Goal: Find specific page/section: Locate a particular part of the current website

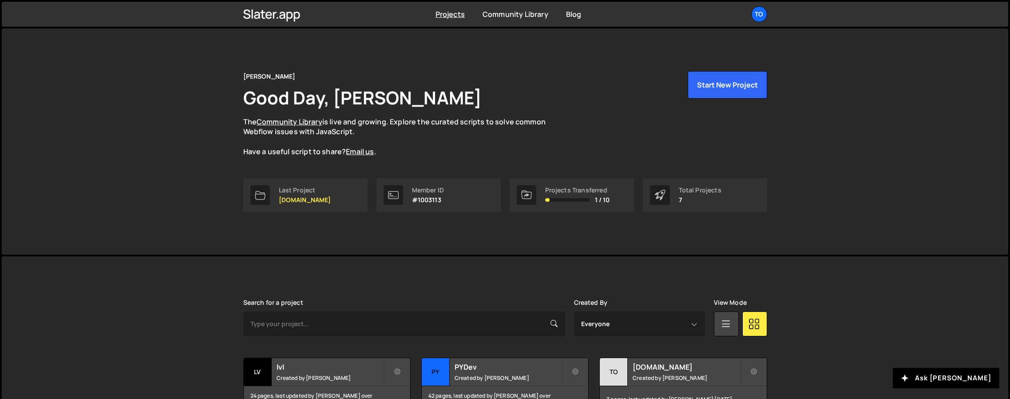
click at [146, 190] on div "Tony Seets Good Day, Tony Seets The Community Library is live and growing. Expl…" at bounding box center [505, 141] width 1006 height 226
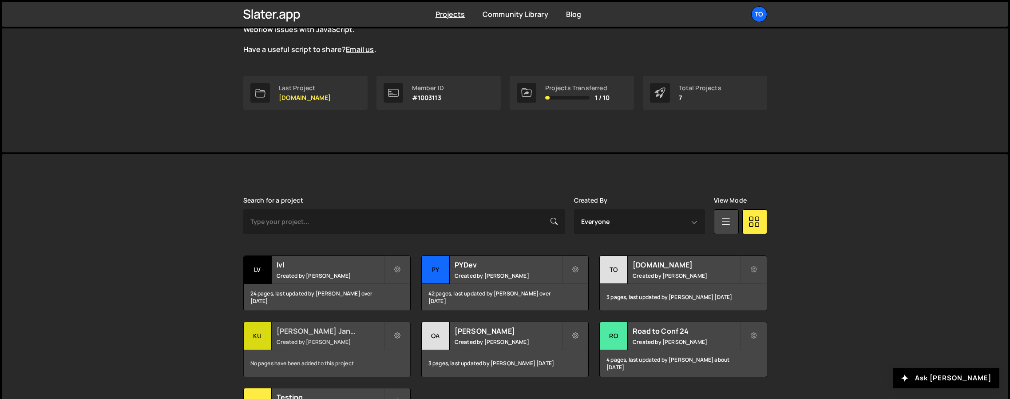
scroll to position [130, 0]
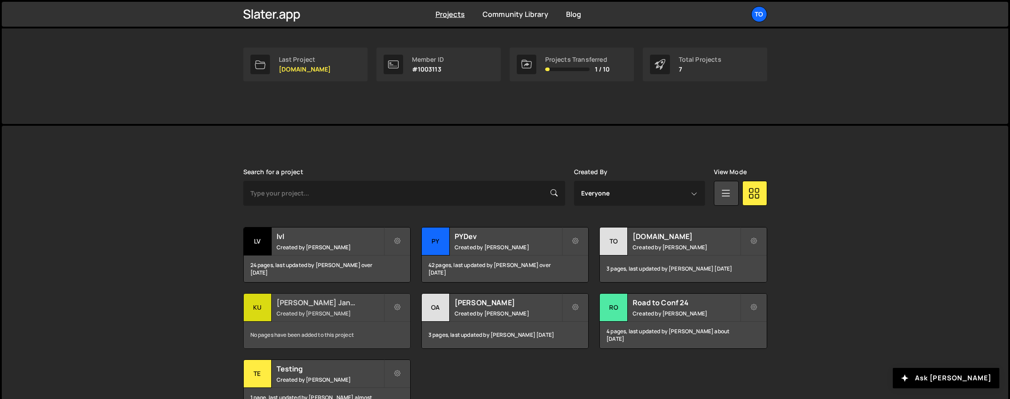
click at [310, 315] on small "Created by Tony Seets" at bounding box center [329, 313] width 107 height 8
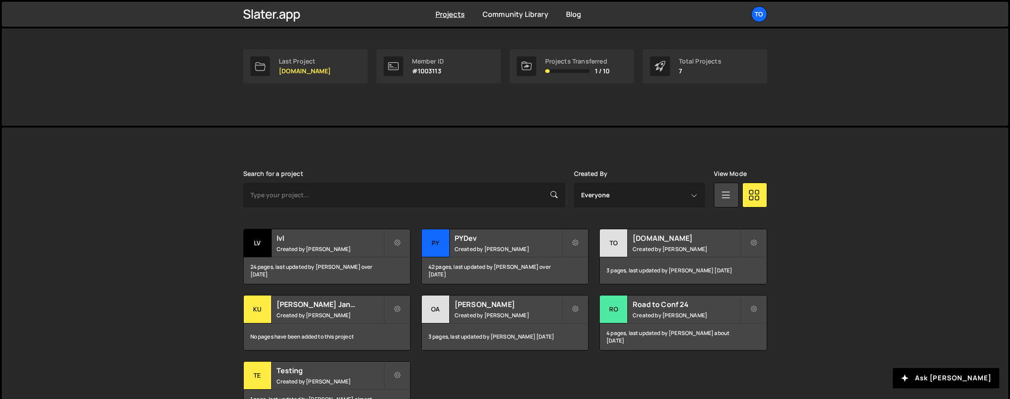
scroll to position [130, 0]
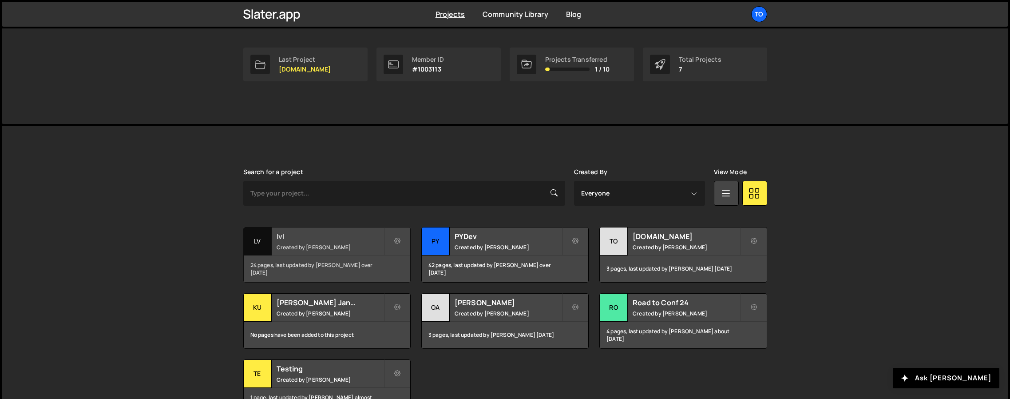
click at [296, 254] on div "lvl Created by Tony Seets" at bounding box center [327, 241] width 166 height 28
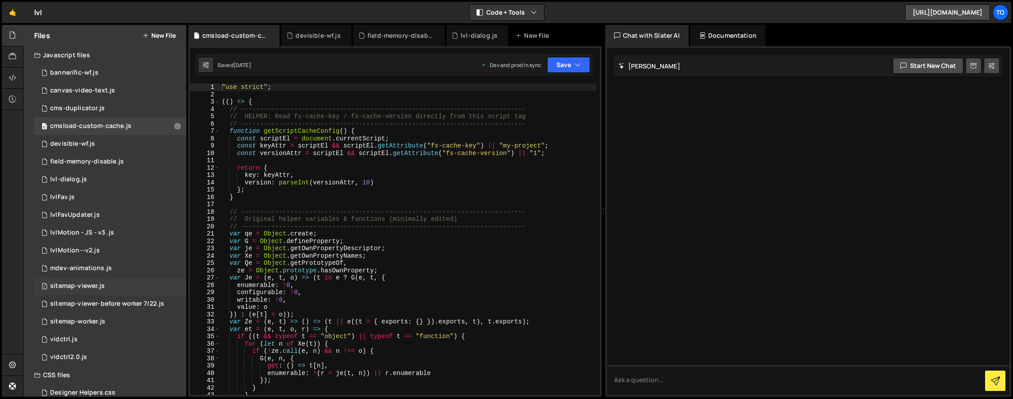
scroll to position [67, 0]
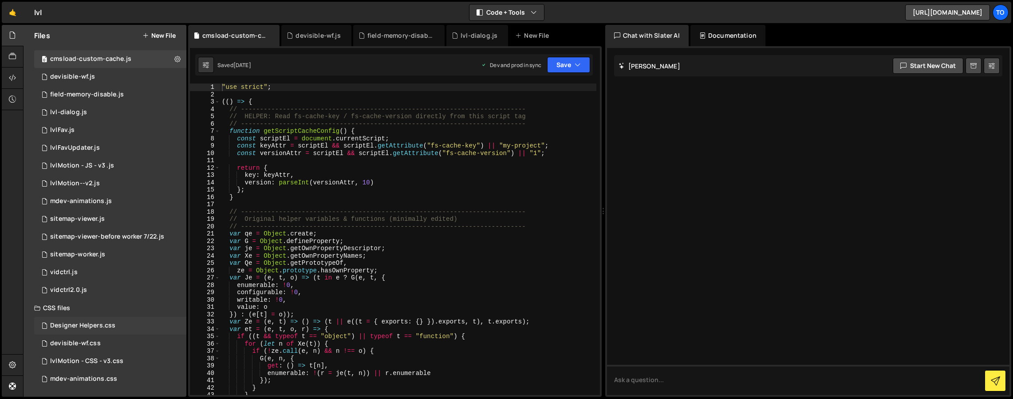
click at [70, 328] on div "Designer Helpers.css" at bounding box center [82, 325] width 65 height 8
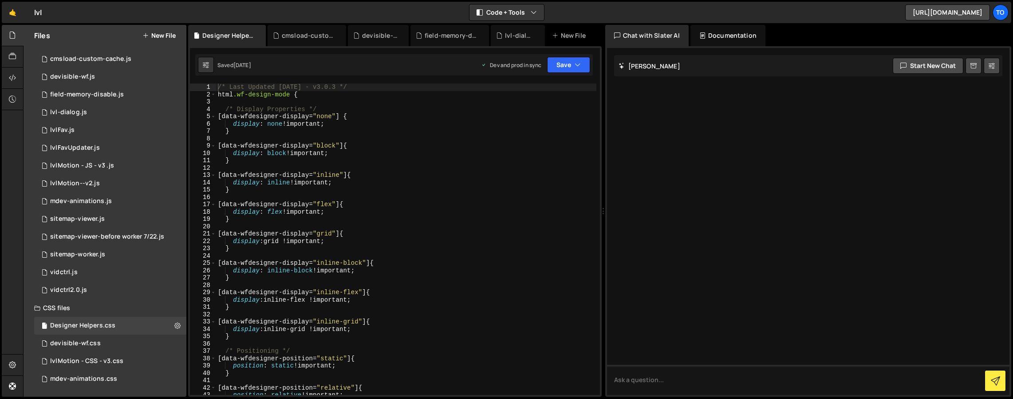
type textarea "[data-wfdesigner-display="flex"] {"
click at [354, 202] on div "/* Last Updated 9/23/25 - v3.0.3 */ html .wf-design-mode { /* Display Propertie…" at bounding box center [406, 246] width 380 height 326
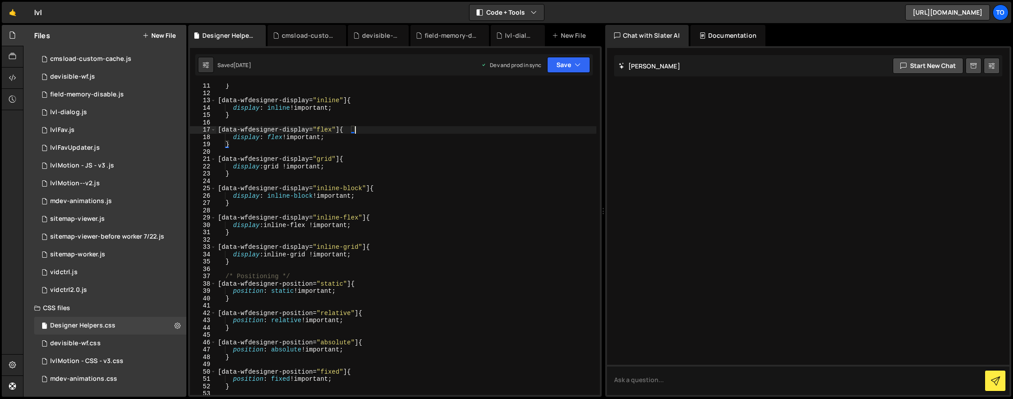
scroll to position [158, 0]
